Goal: Information Seeking & Learning: Learn about a topic

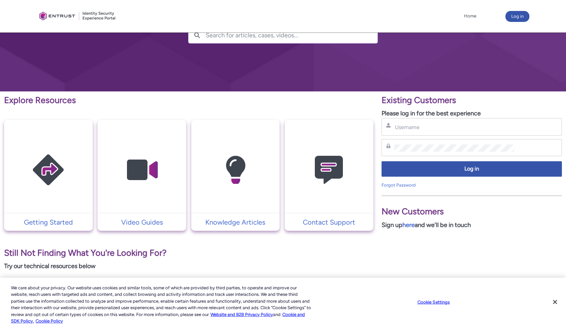
scroll to position [59, 0]
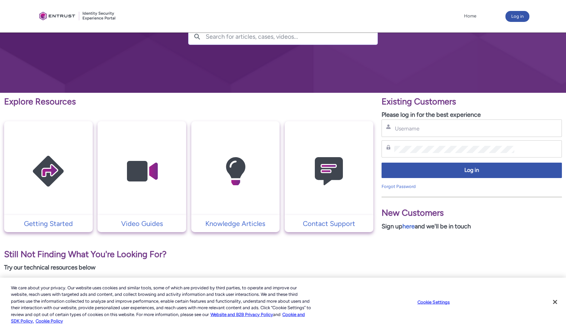
click at [428, 122] on div "Username" at bounding box center [472, 127] width 180 height 17
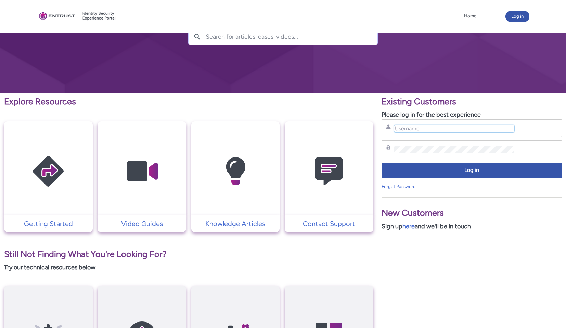
click at [423, 126] on input "Username" at bounding box center [454, 128] width 120 height 7
type input "knorouzi@mybambu.com"
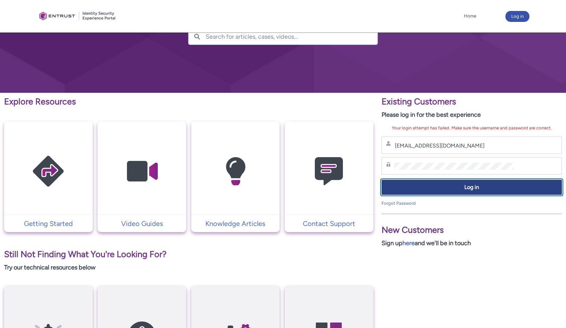
click at [470, 189] on span "Log in" at bounding box center [471, 187] width 171 height 8
click at [406, 190] on span "Log in" at bounding box center [471, 187] width 171 height 8
click at [448, 183] on span "Log in" at bounding box center [471, 187] width 171 height 8
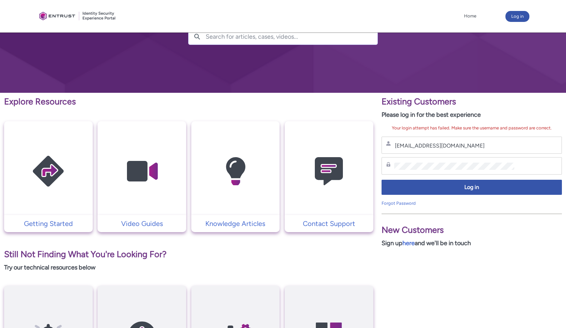
click at [55, 194] on img at bounding box center [48, 171] width 65 height 74
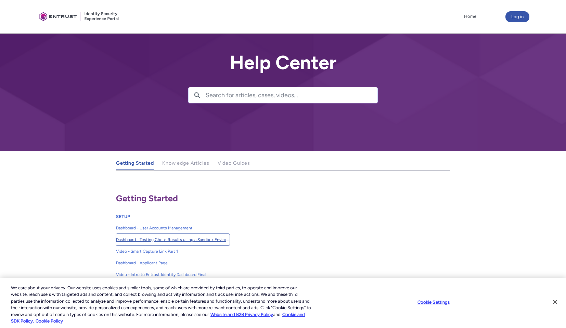
click at [218, 238] on span "Dashboard - Testing Check Results using a Sandbox Environment" at bounding box center [173, 239] width 114 height 6
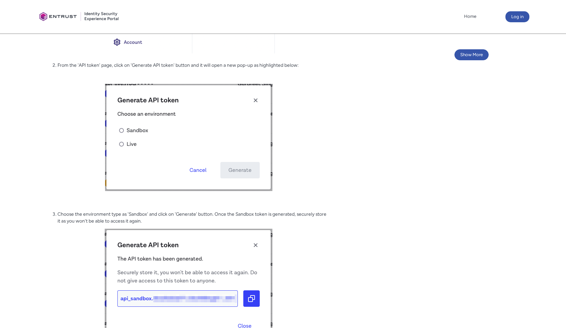
scroll to position [296, 0]
